Goal: Task Accomplishment & Management: Manage account settings

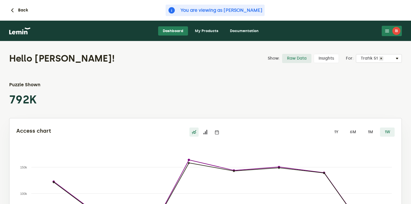
click at [205, 26] on nav "Dashboard My Products Documentation İB [PERSON_NAME] Beşli [EMAIL_ADDRESS][DOMA…" at bounding box center [205, 31] width 411 height 21
click at [205, 30] on link "My Products" at bounding box center [206, 30] width 33 height 9
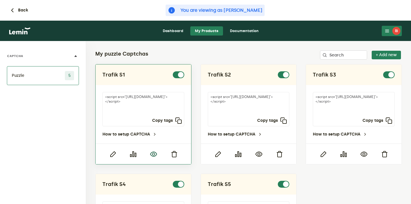
click at [153, 157] on icon "button" at bounding box center [153, 154] width 7 height 7
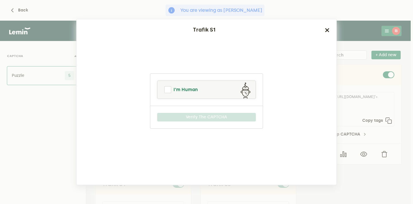
click at [218, 89] on link "I'm Human" at bounding box center [206, 90] width 98 height 14
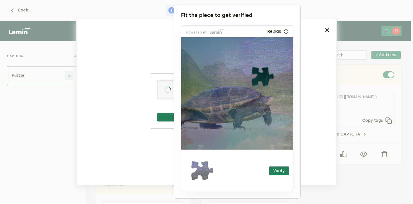
click at [329, 29] on div at bounding box center [206, 102] width 413 height 204
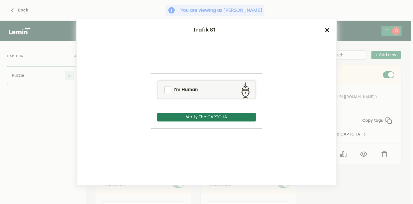
click at [329, 29] on icon "button" at bounding box center [327, 30] width 5 height 5
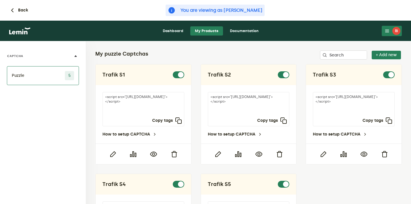
click at [399, 30] on div "İB" at bounding box center [396, 31] width 8 height 8
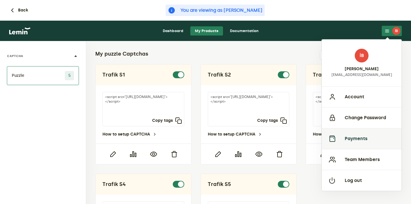
click at [352, 138] on button "Payments" at bounding box center [361, 138] width 80 height 21
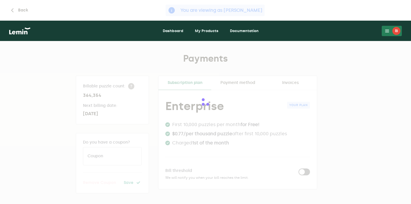
click at [273, 82] on div at bounding box center [205, 102] width 411 height 204
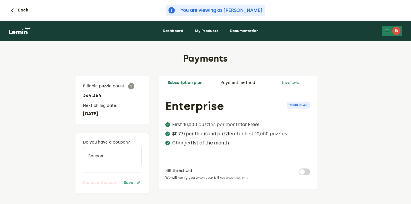
click at [287, 82] on link "Invoices" at bounding box center [290, 83] width 53 height 14
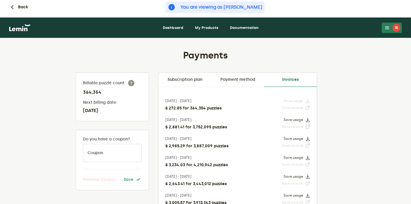
scroll to position [4, 0]
